Goal: Transaction & Acquisition: Purchase product/service

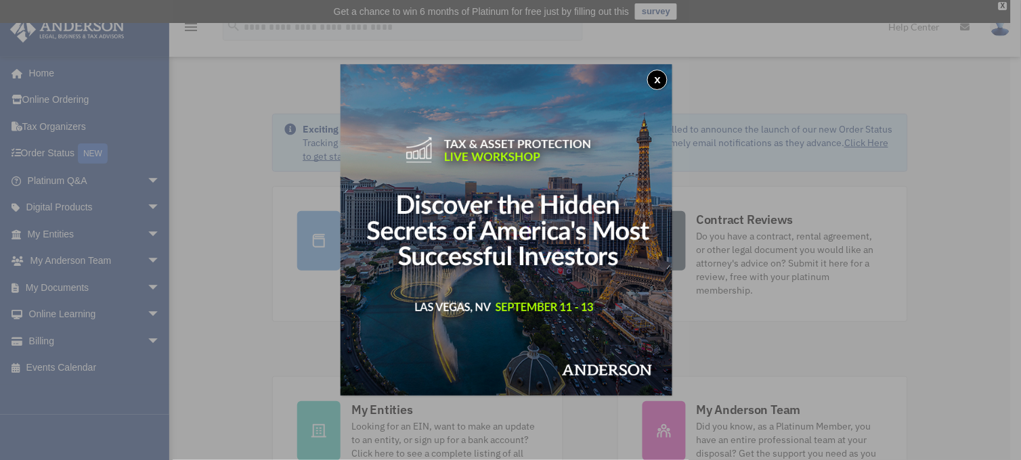
click at [667, 78] on button "x" at bounding box center [657, 80] width 20 height 20
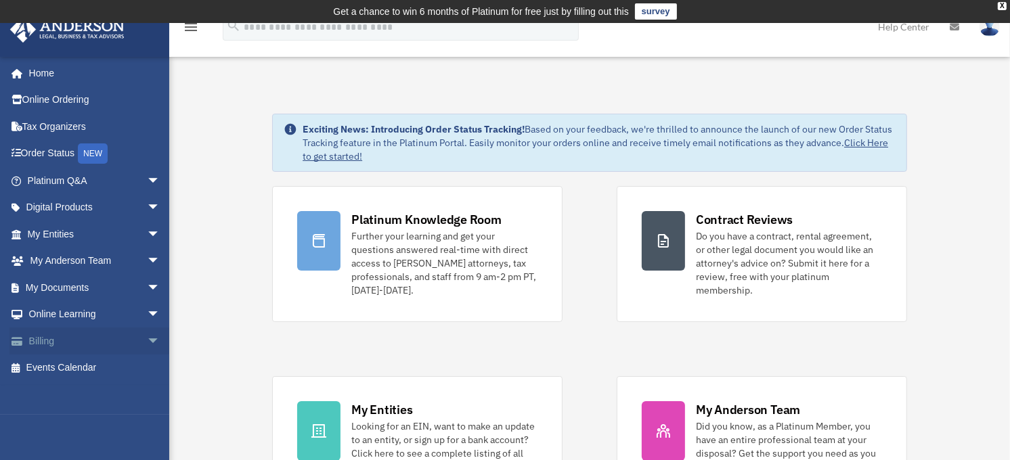
click at [76, 340] on link "Billing arrow_drop_down" at bounding box center [94, 341] width 171 height 27
click at [147, 332] on span "arrow_drop_down" at bounding box center [160, 342] width 27 height 28
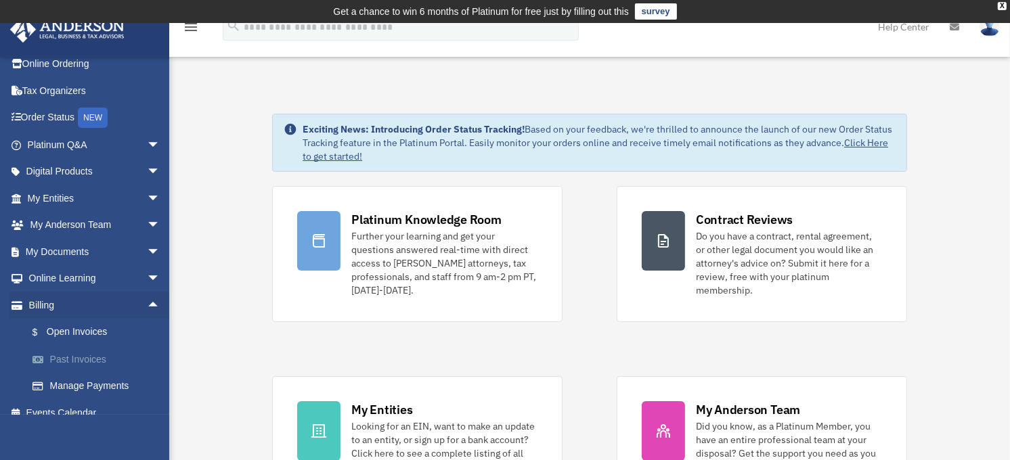
scroll to position [49, 0]
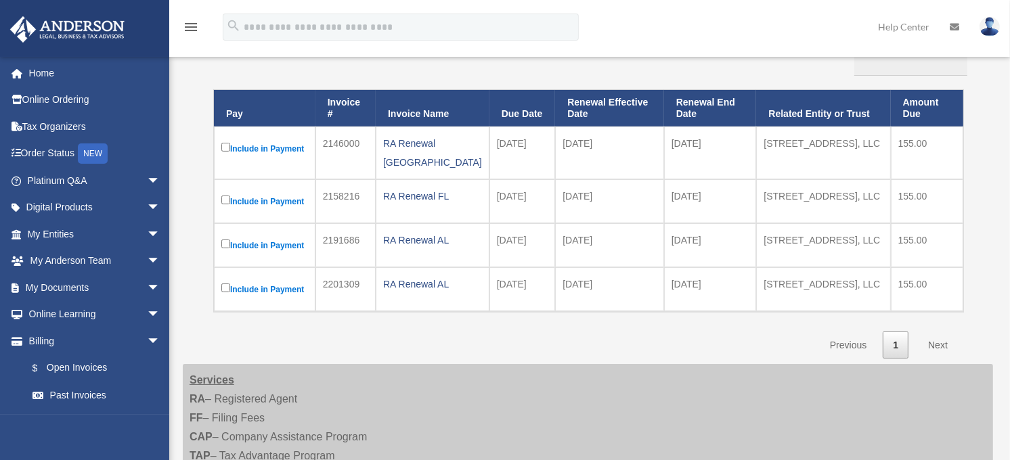
scroll to position [174, 0]
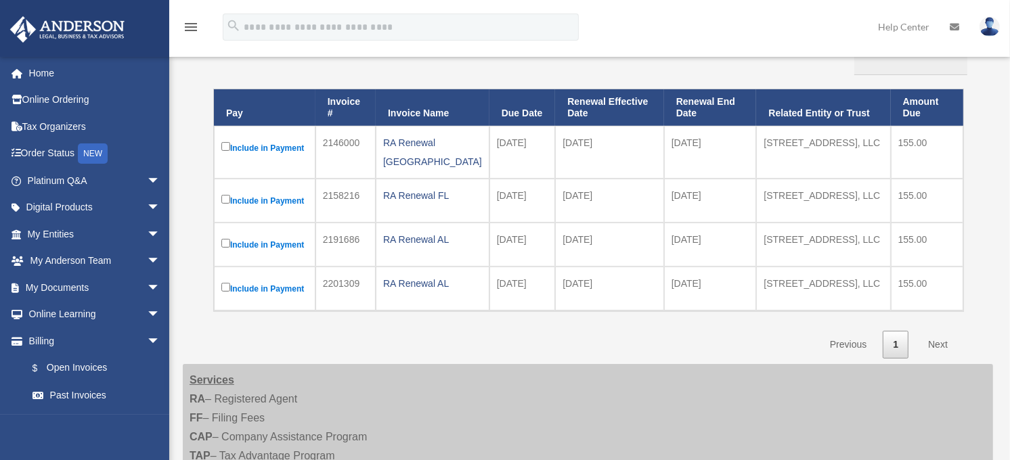
click at [230, 146] on label "Include in Payment" at bounding box center [264, 147] width 87 height 17
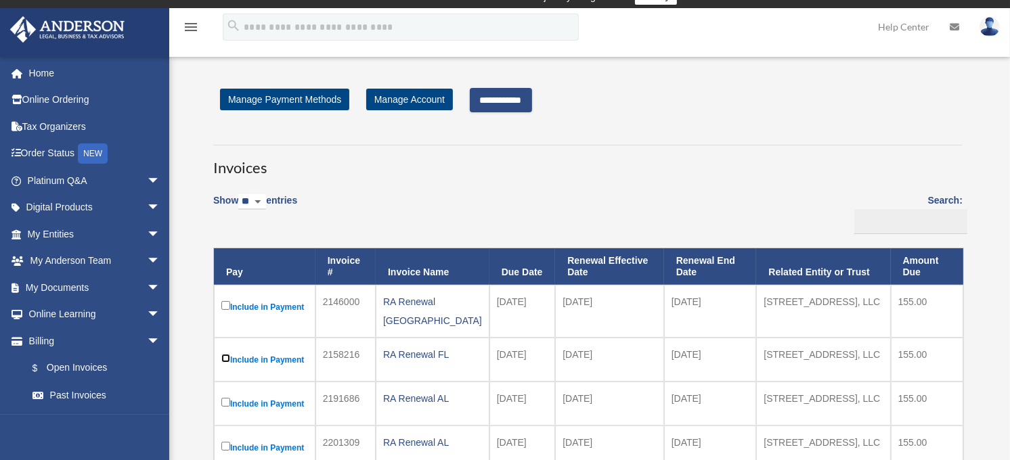
scroll to position [0, 0]
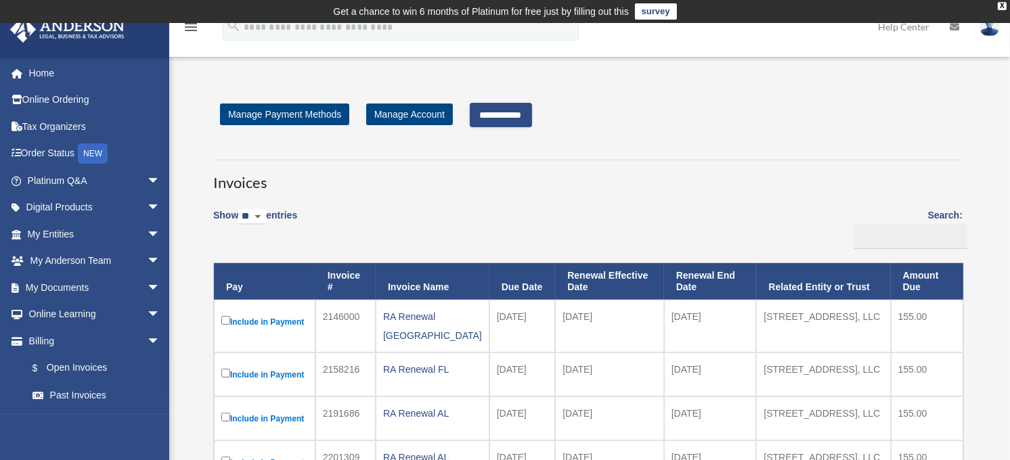
click at [524, 116] on input "**********" at bounding box center [501, 115] width 62 height 24
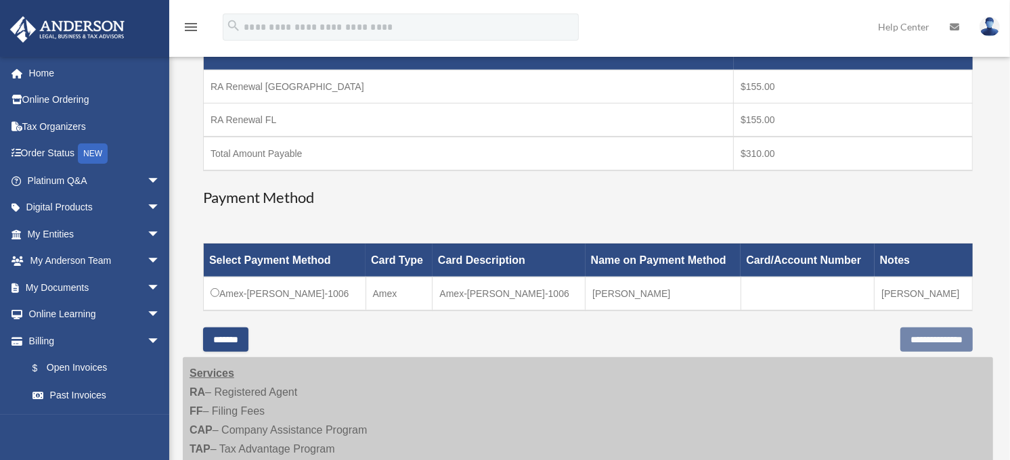
scroll to position [301, 0]
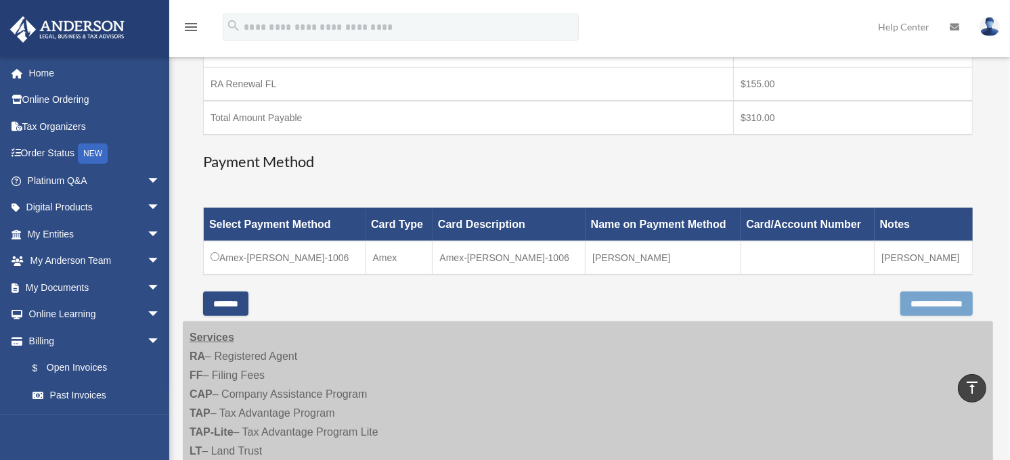
click at [932, 308] on input "**********" at bounding box center [936, 304] width 72 height 24
click at [207, 259] on td "Amex-David-Williamson-1006" at bounding box center [285, 258] width 162 height 34
drag, startPoint x: 935, startPoint y: 296, endPoint x: 864, endPoint y: 175, distance: 141.4
click at [864, 175] on div "Have a question? Please call us at (725)605-8923 or email us directly at paymen…" at bounding box center [588, 56] width 770 height 470
click at [919, 299] on input "**********" at bounding box center [936, 304] width 72 height 24
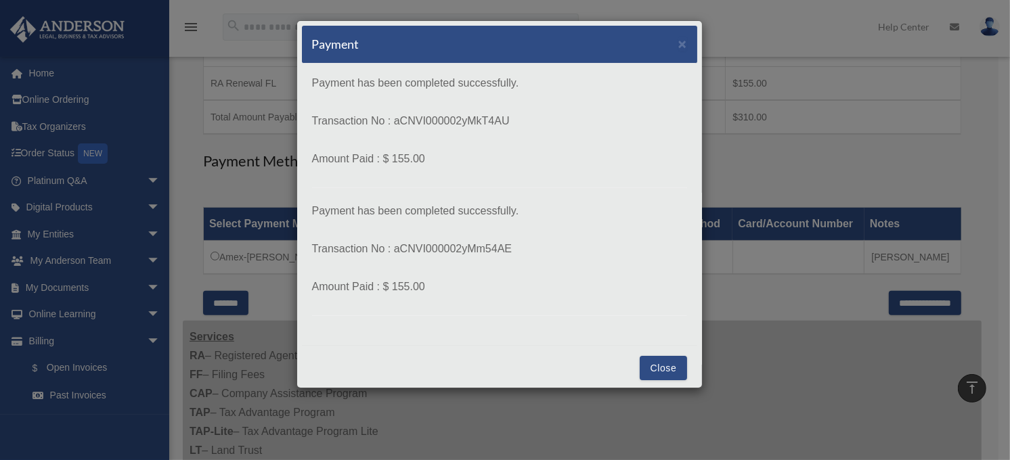
click at [648, 364] on button "Close" at bounding box center [663, 368] width 47 height 24
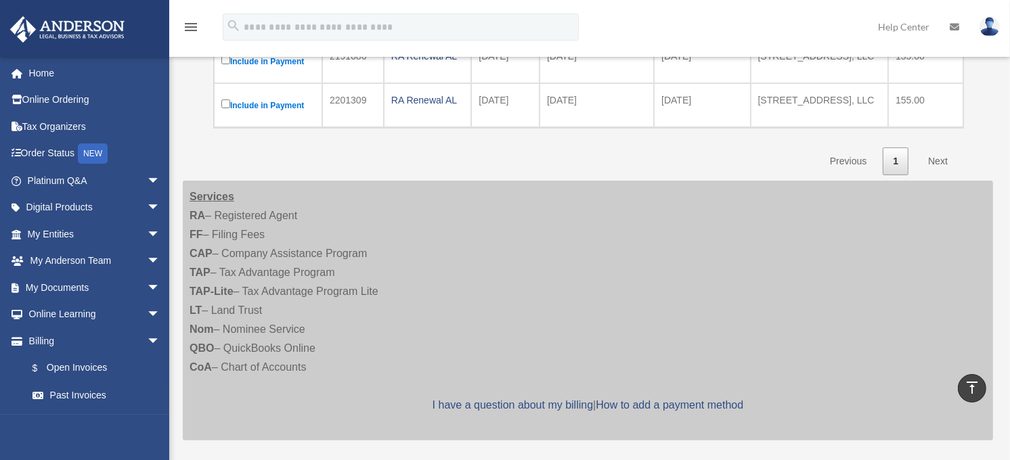
scroll to position [173, 0]
